Goal: Task Accomplishment & Management: Manage account settings

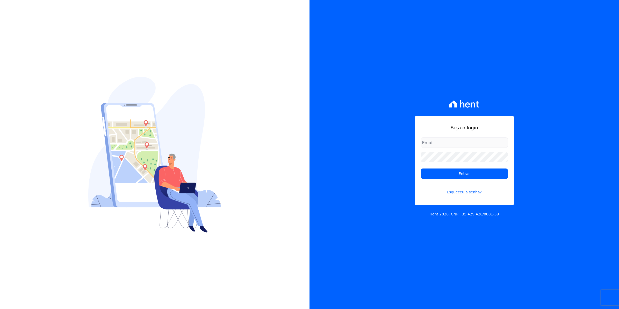
click at [442, 142] on input "email" at bounding box center [464, 142] width 87 height 10
type input "[EMAIL_ADDRESS][DOMAIN_NAME]"
click at [421, 168] on input "Entrar" at bounding box center [464, 173] width 87 height 10
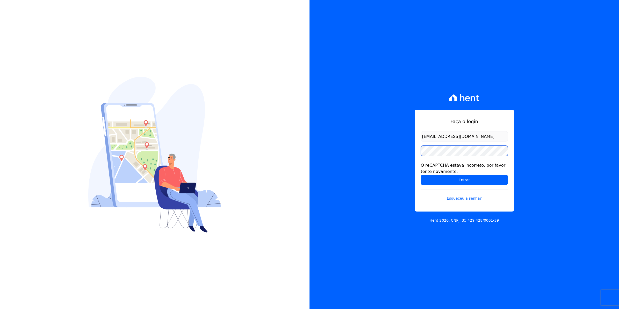
click at [421, 175] on input "Entrar" at bounding box center [464, 180] width 87 height 10
click at [463, 179] on input "Entrar" at bounding box center [464, 180] width 87 height 10
click at [421, 175] on input "Entrar" at bounding box center [464, 180] width 87 height 10
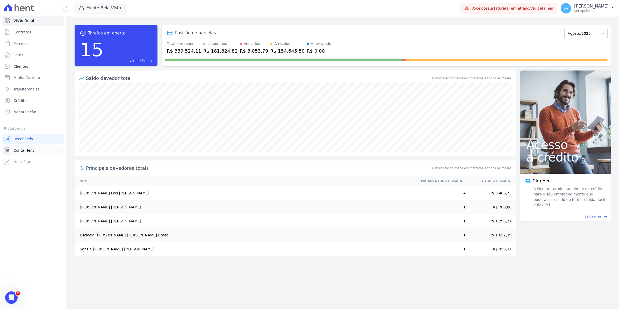
click at [29, 153] on link "Conta Hent" at bounding box center [33, 150] width 62 height 10
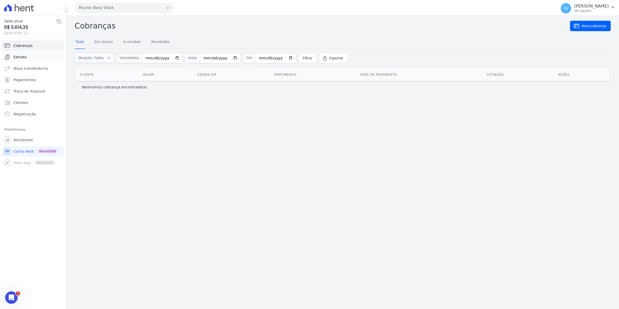
click at [24, 56] on span "Extrato" at bounding box center [19, 56] width 13 height 5
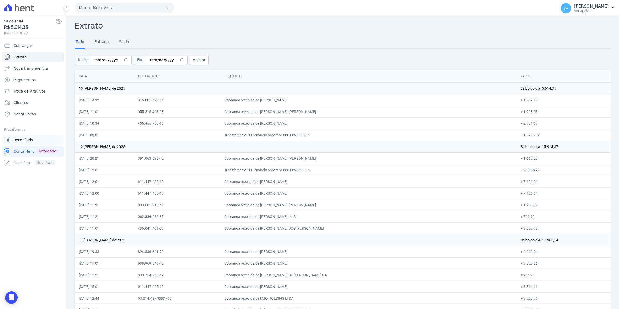
click at [17, 143] on link "Recebíveis" at bounding box center [33, 140] width 62 height 10
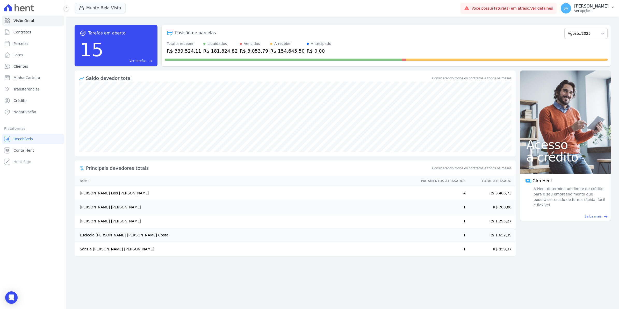
click at [568, 9] on span "SV" at bounding box center [566, 8] width 5 height 4
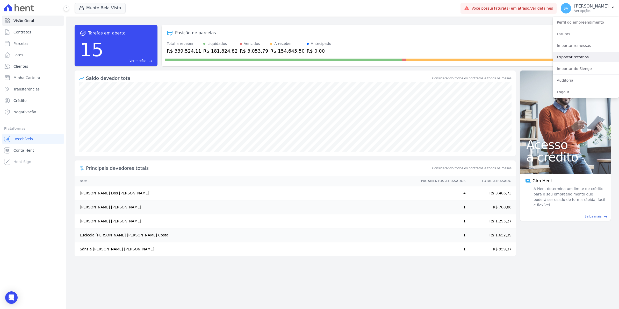
click at [574, 55] on link "Exportar retornos" at bounding box center [586, 56] width 66 height 9
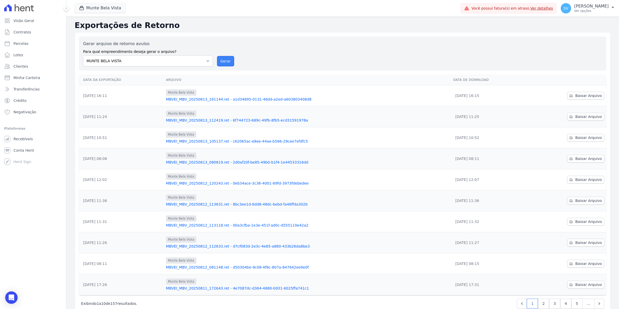
click at [218, 62] on button "Gerar" at bounding box center [225, 61] width 17 height 10
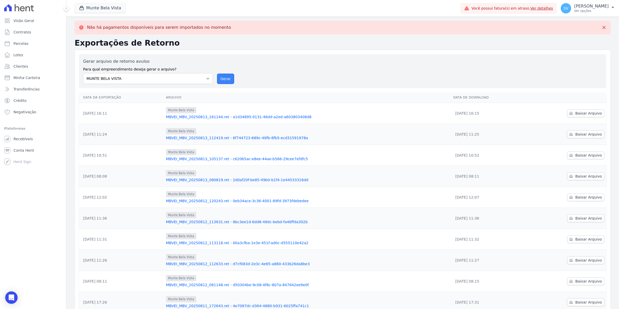
click at [222, 78] on button "Gerar" at bounding box center [225, 79] width 17 height 10
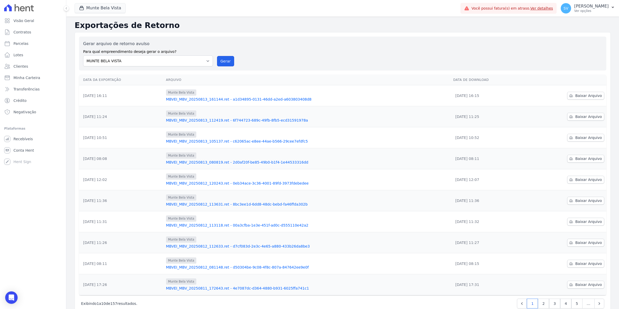
drag, startPoint x: 223, startPoint y: 60, endPoint x: 338, endPoint y: 50, distance: 115.1
click at [223, 60] on button "Gerar" at bounding box center [225, 61] width 17 height 10
drag, startPoint x: 221, startPoint y: 60, endPoint x: 330, endPoint y: 52, distance: 110.1
click at [221, 60] on button "Gerar" at bounding box center [225, 61] width 17 height 10
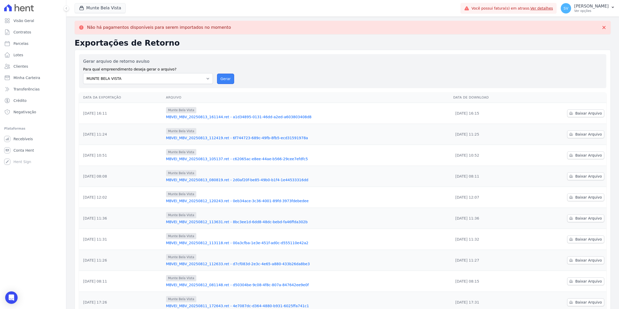
click at [223, 78] on button "Gerar" at bounding box center [225, 79] width 17 height 10
click at [224, 77] on button "Gerar" at bounding box center [225, 79] width 17 height 10
click at [26, 33] on span "Contratos" at bounding box center [22, 32] width 18 height 5
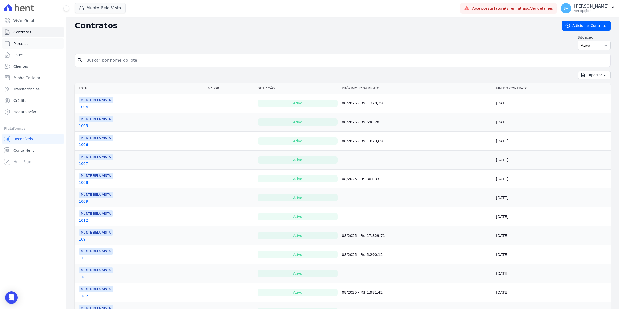
click at [28, 43] on link "Parcelas" at bounding box center [33, 43] width 62 height 10
select select
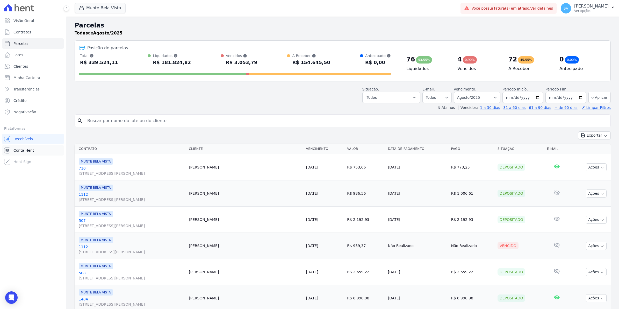
click at [29, 155] on link "Conta Hent" at bounding box center [33, 150] width 62 height 10
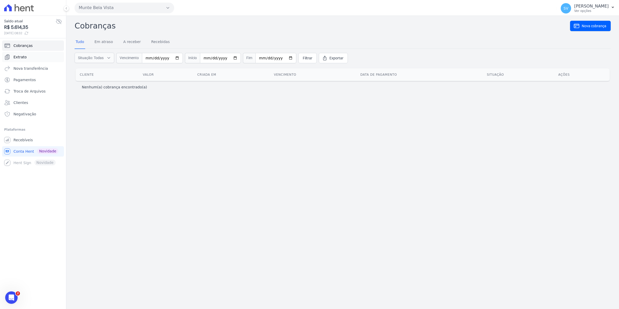
click at [16, 56] on span "Extrato" at bounding box center [19, 56] width 13 height 5
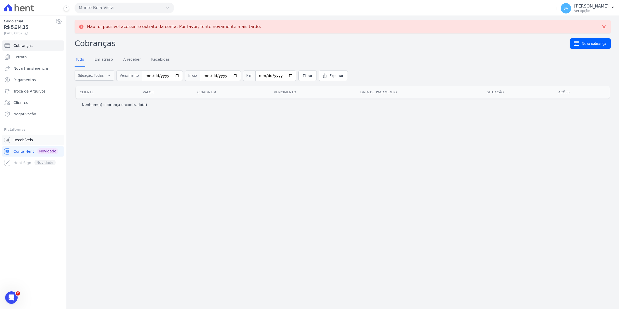
click at [20, 139] on span "Recebíveis" at bounding box center [22, 139] width 19 height 5
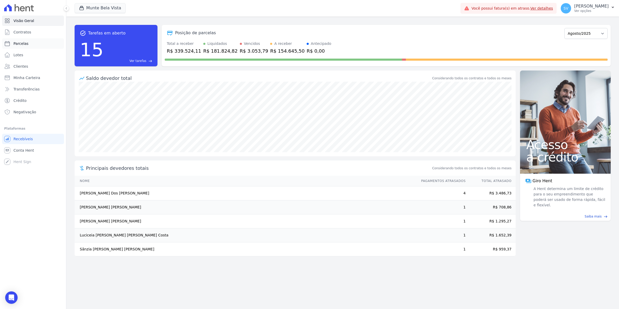
click at [13, 44] on span "Parcelas" at bounding box center [20, 43] width 15 height 5
select select
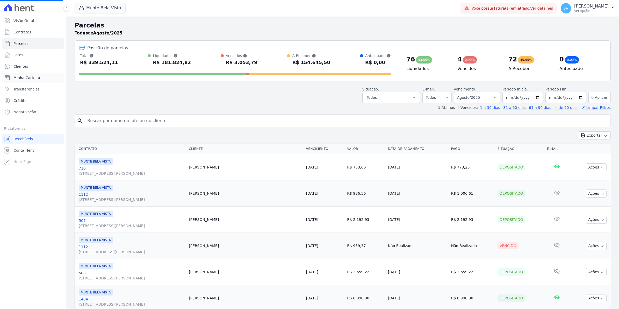
select select
click at [25, 152] on span "Conta Hent" at bounding box center [23, 150] width 20 height 5
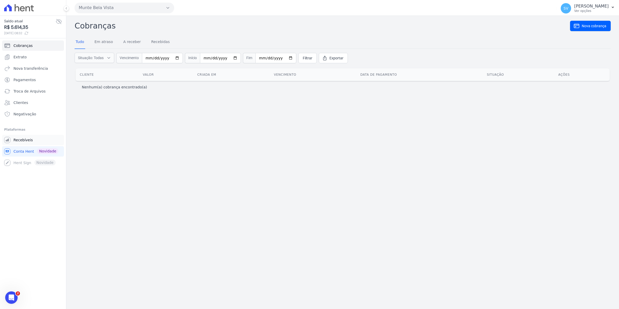
click at [21, 140] on span "Recebíveis" at bounding box center [22, 139] width 19 height 5
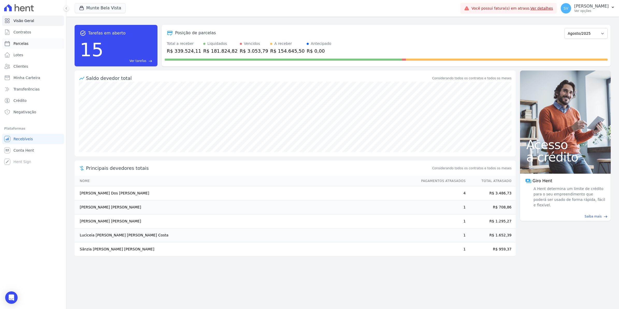
click at [19, 42] on span "Parcelas" at bounding box center [20, 43] width 15 height 5
select select
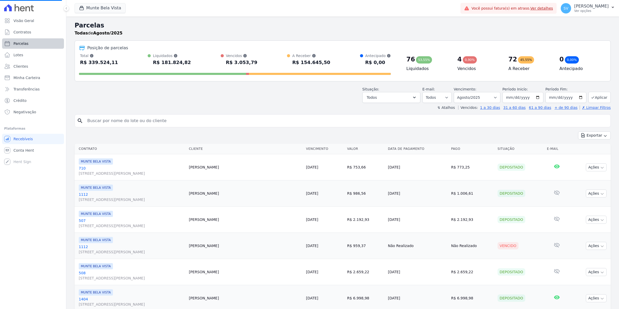
select select
click at [15, 30] on span "Contratos" at bounding box center [22, 32] width 18 height 5
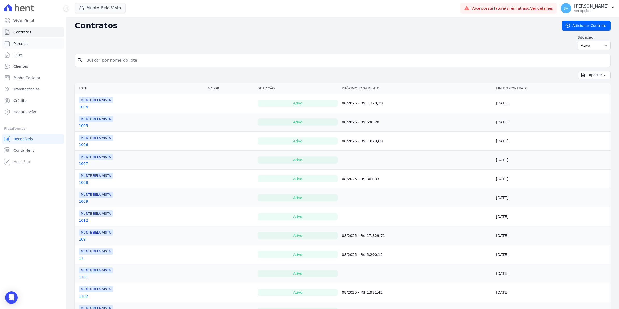
click at [17, 44] on span "Parcelas" at bounding box center [20, 43] width 15 height 5
select select
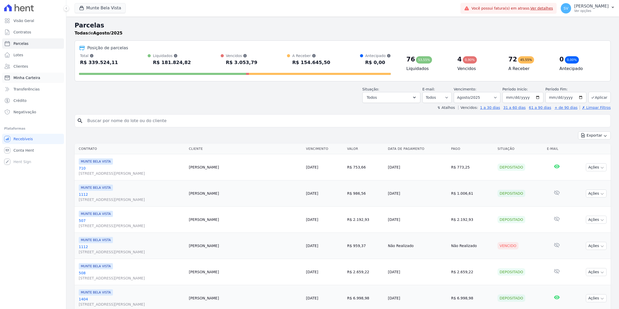
select select
click at [21, 34] on span "Contratos" at bounding box center [22, 32] width 18 height 5
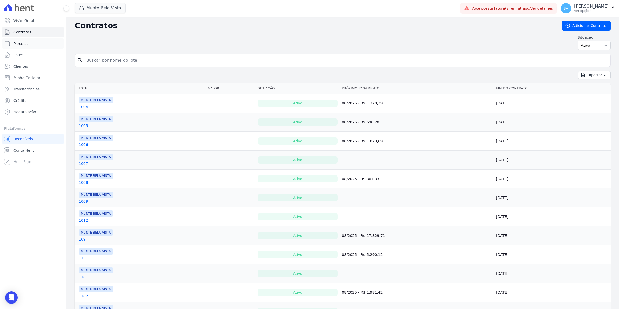
click at [19, 45] on span "Parcelas" at bounding box center [20, 43] width 15 height 5
select select
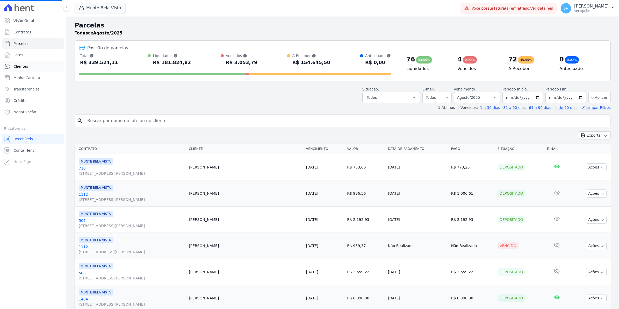
select select
click at [14, 149] on span "Conta Hent" at bounding box center [23, 150] width 20 height 5
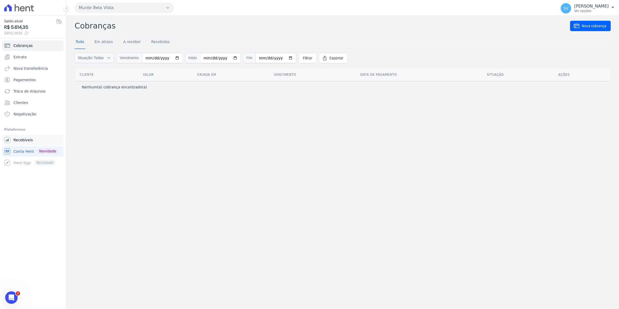
click at [18, 141] on span "Recebíveis" at bounding box center [22, 139] width 19 height 5
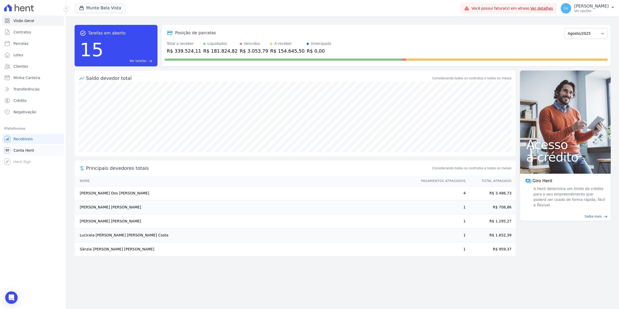
click at [15, 152] on span "Conta Hent" at bounding box center [23, 150] width 20 height 5
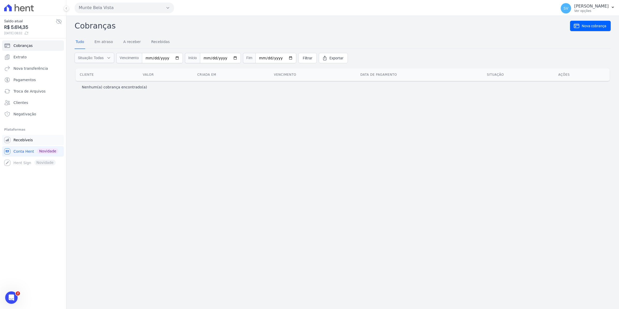
click at [20, 140] on span "Recebíveis" at bounding box center [22, 139] width 19 height 5
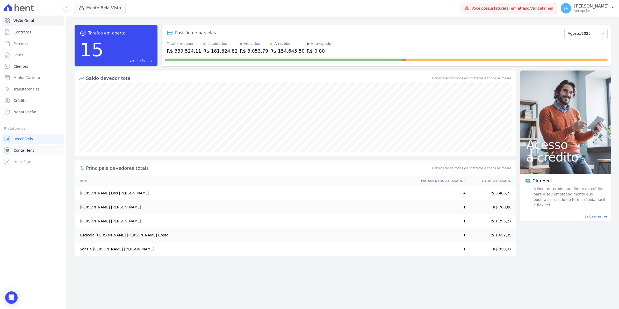
click at [24, 150] on span "Conta Hent" at bounding box center [23, 150] width 20 height 5
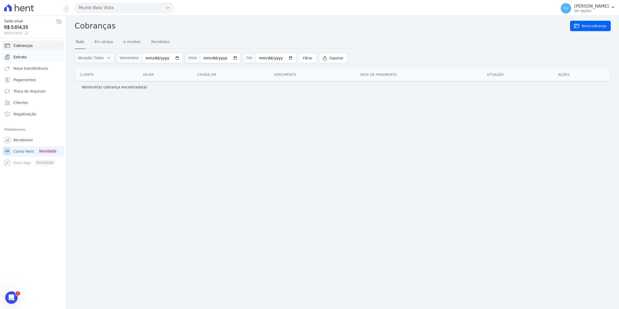
click at [20, 57] on span "Extrato" at bounding box center [19, 56] width 13 height 5
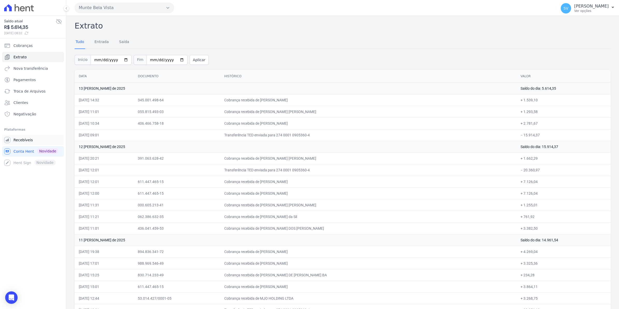
click at [18, 140] on span "Recebíveis" at bounding box center [22, 139] width 19 height 5
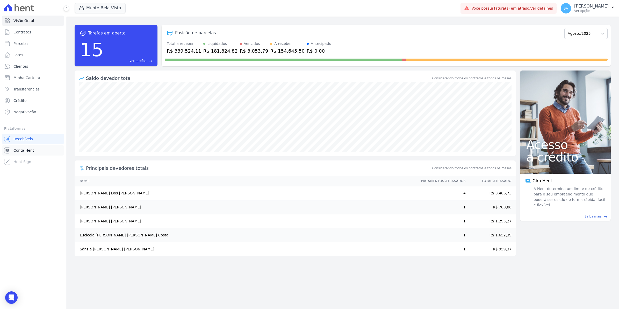
click at [21, 152] on span "Conta Hent" at bounding box center [23, 150] width 20 height 5
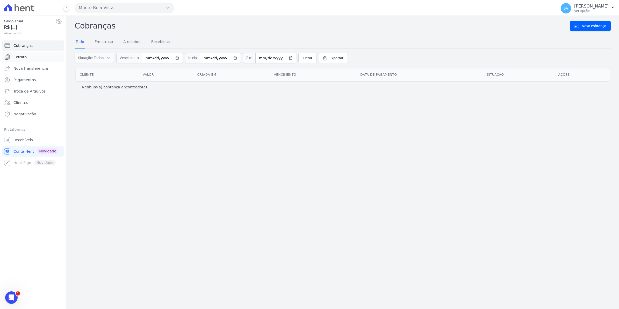
click at [21, 57] on span "Extrato" at bounding box center [19, 56] width 13 height 5
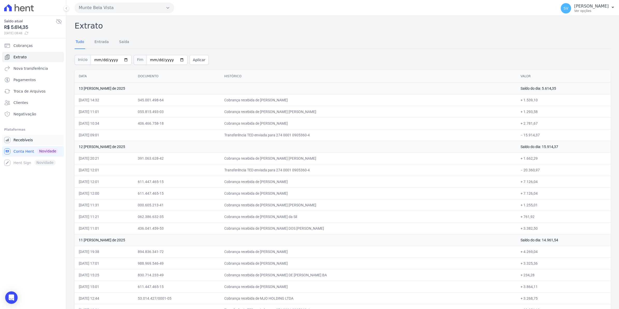
click at [21, 142] on span "Recebíveis" at bounding box center [22, 139] width 19 height 5
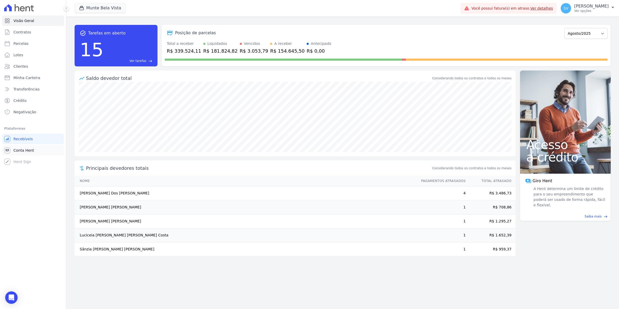
click at [20, 151] on span "Conta Hent" at bounding box center [23, 150] width 20 height 5
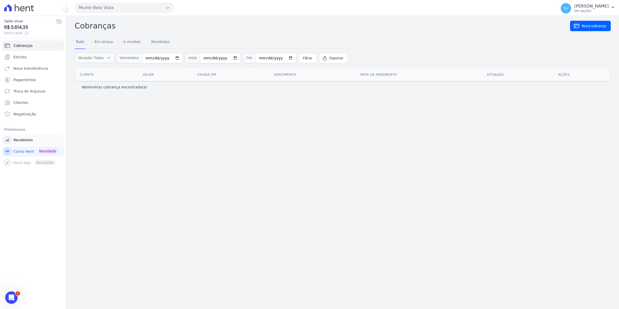
click at [16, 140] on span "Recebíveis" at bounding box center [22, 139] width 19 height 5
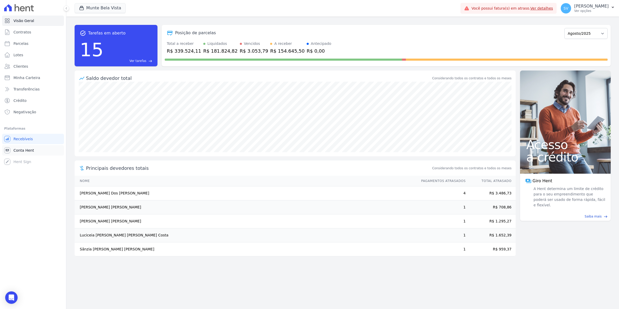
click at [21, 148] on span "Conta Hent" at bounding box center [23, 150] width 20 height 5
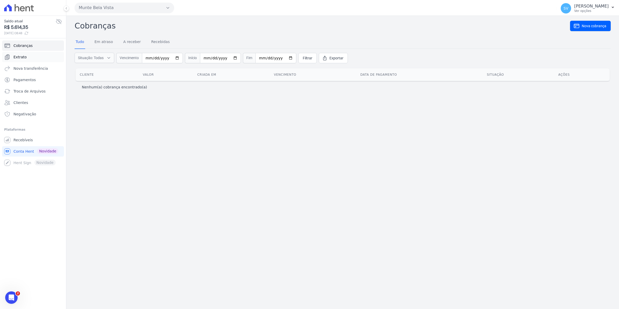
click at [27, 60] on link "Extrato" at bounding box center [33, 57] width 62 height 10
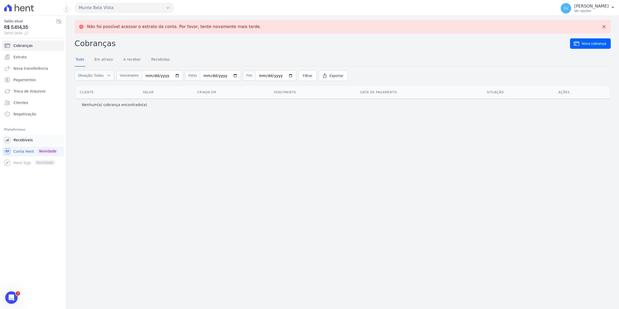
click at [26, 141] on span "Recebíveis" at bounding box center [22, 139] width 19 height 5
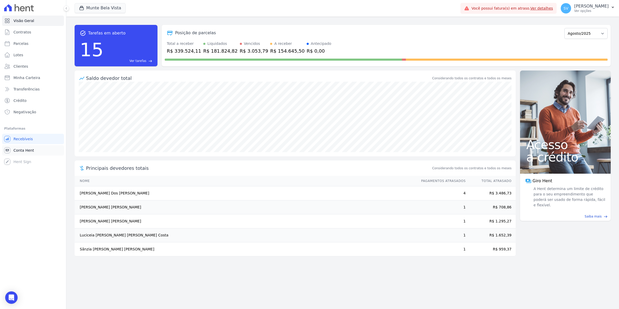
click at [21, 150] on span "Conta Hent" at bounding box center [23, 150] width 20 height 5
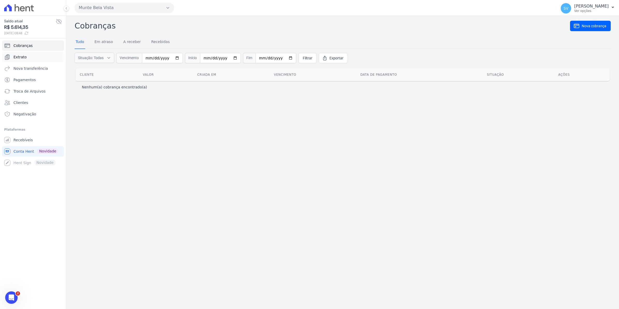
click at [23, 59] on span "Extrato" at bounding box center [19, 56] width 13 height 5
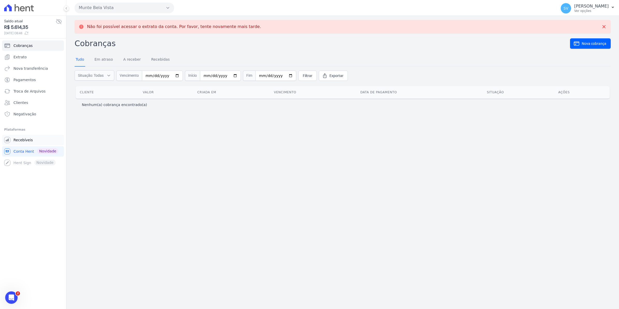
click at [16, 140] on span "Recebíveis" at bounding box center [22, 139] width 19 height 5
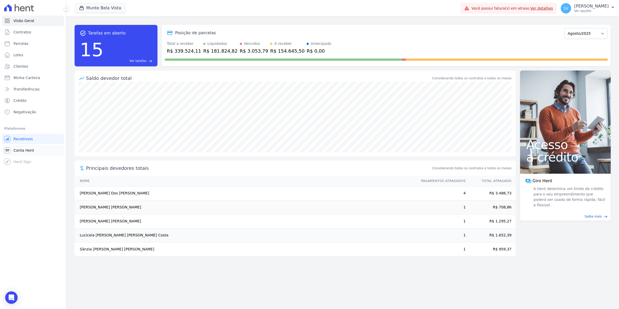
click at [18, 149] on span "Conta Hent" at bounding box center [23, 150] width 20 height 5
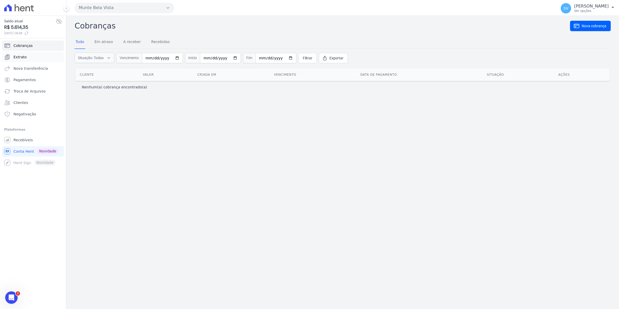
click at [21, 57] on span "Extrato" at bounding box center [19, 56] width 13 height 5
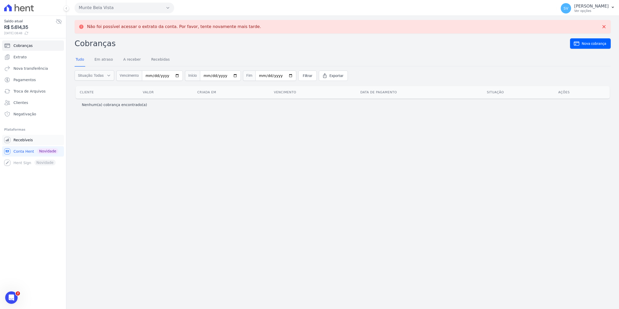
click at [20, 139] on span "Recebíveis" at bounding box center [22, 139] width 19 height 5
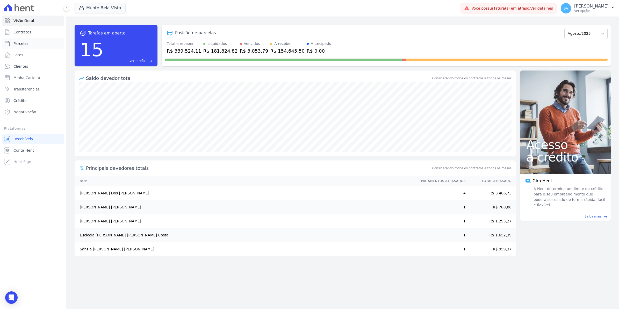
click at [24, 45] on span "Parcelas" at bounding box center [20, 43] width 15 height 5
select select
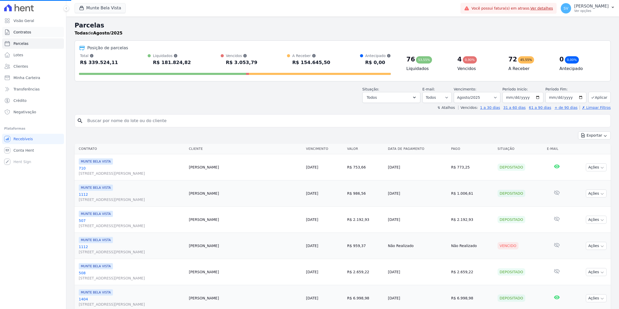
select select
click at [26, 32] on span "Contratos" at bounding box center [22, 32] width 18 height 5
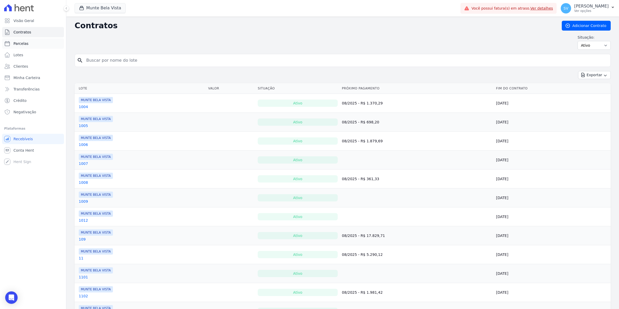
click at [12, 47] on link "Parcelas" at bounding box center [33, 43] width 62 height 10
select select
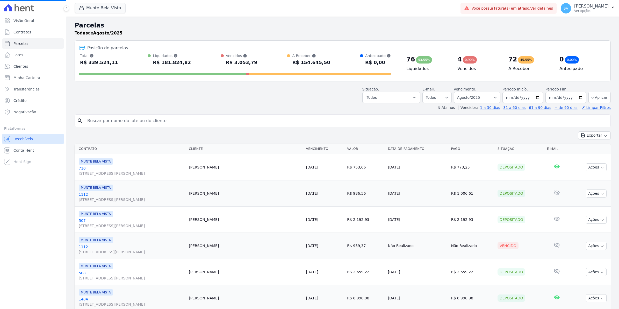
select select
click at [15, 151] on span "Conta Hent" at bounding box center [23, 150] width 20 height 5
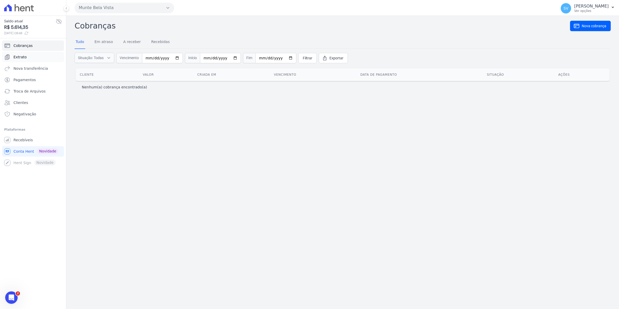
click at [17, 53] on link "Extrato" at bounding box center [33, 57] width 62 height 10
